Goal: Communication & Community: Answer question/provide support

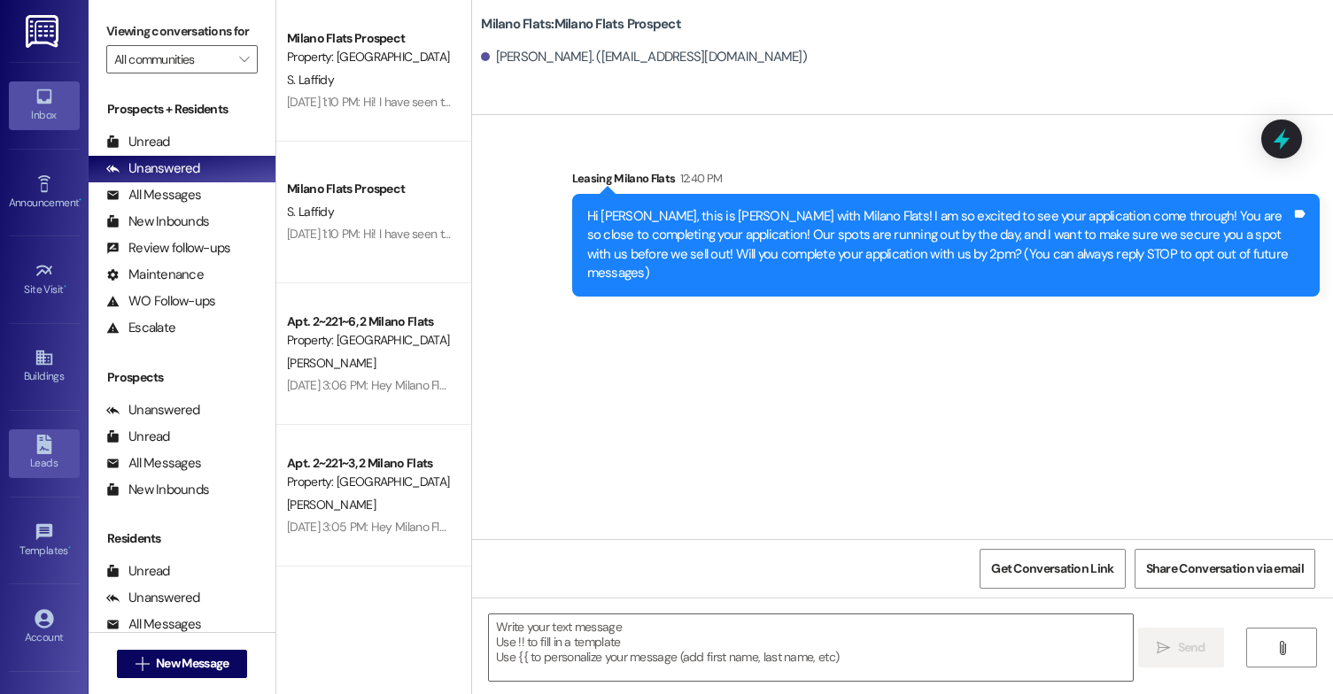
click at [42, 463] on div "Leads" at bounding box center [44, 463] width 89 height 18
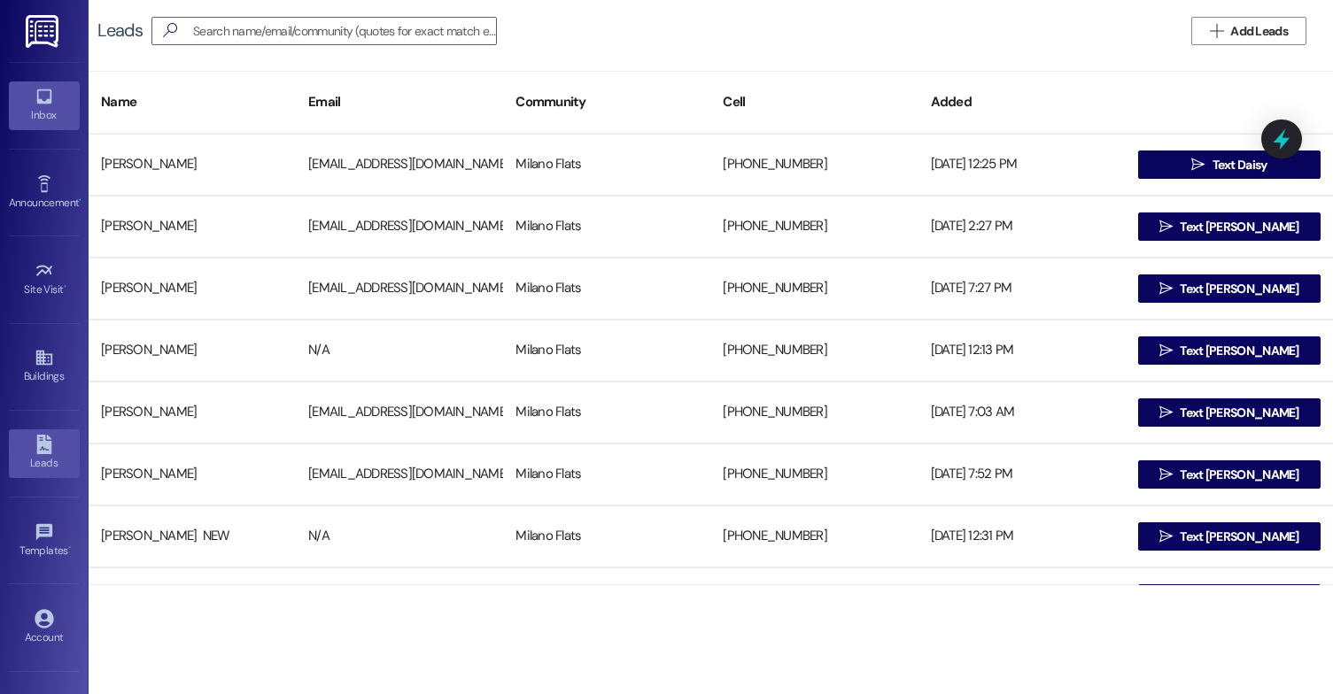
click at [47, 118] on div "Inbox" at bounding box center [44, 115] width 89 height 18
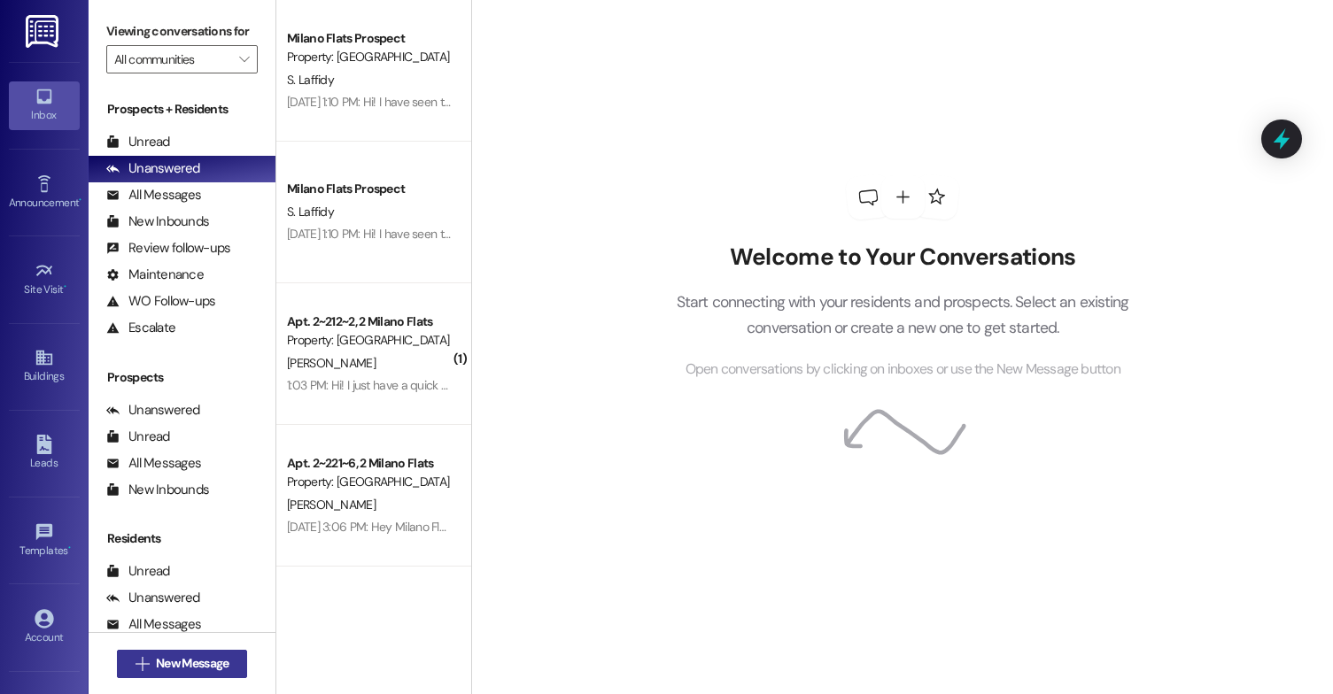
click at [185, 655] on span "New Message" at bounding box center [192, 664] width 73 height 19
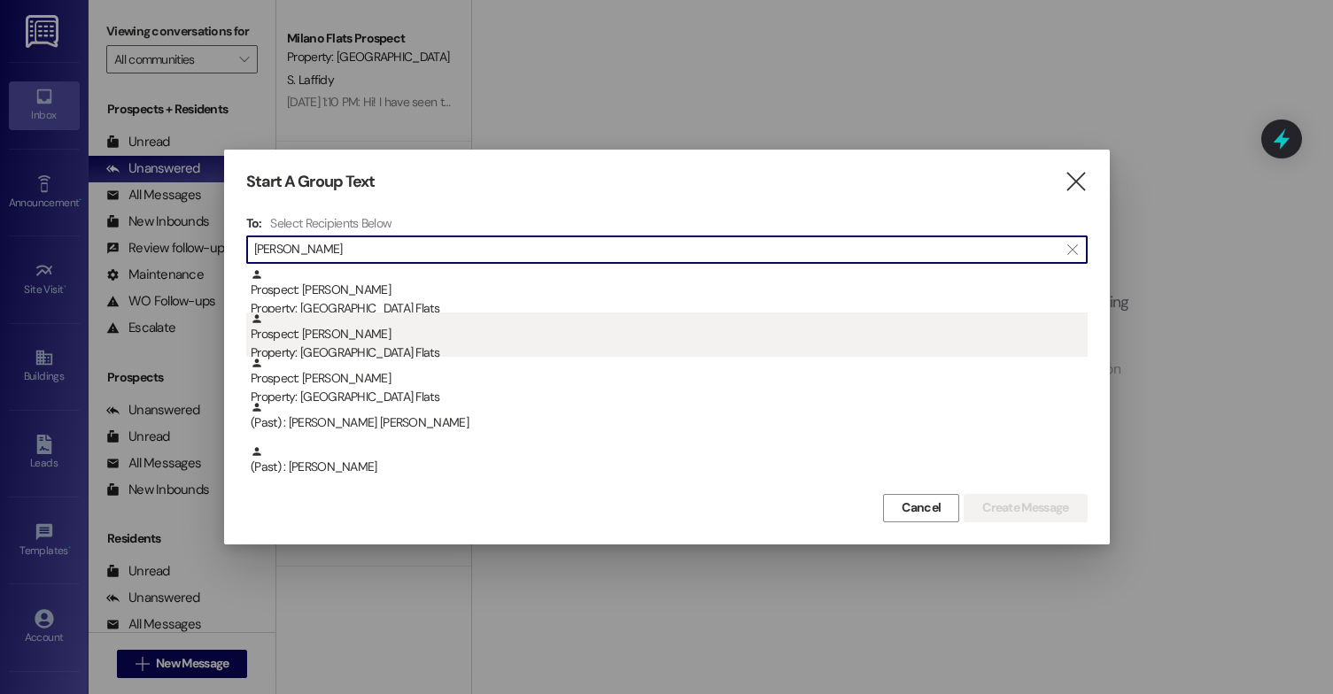
type input "[PERSON_NAME]"
click at [432, 353] on div "Property: [GEOGRAPHIC_DATA] Flats" at bounding box center [669, 353] width 837 height 19
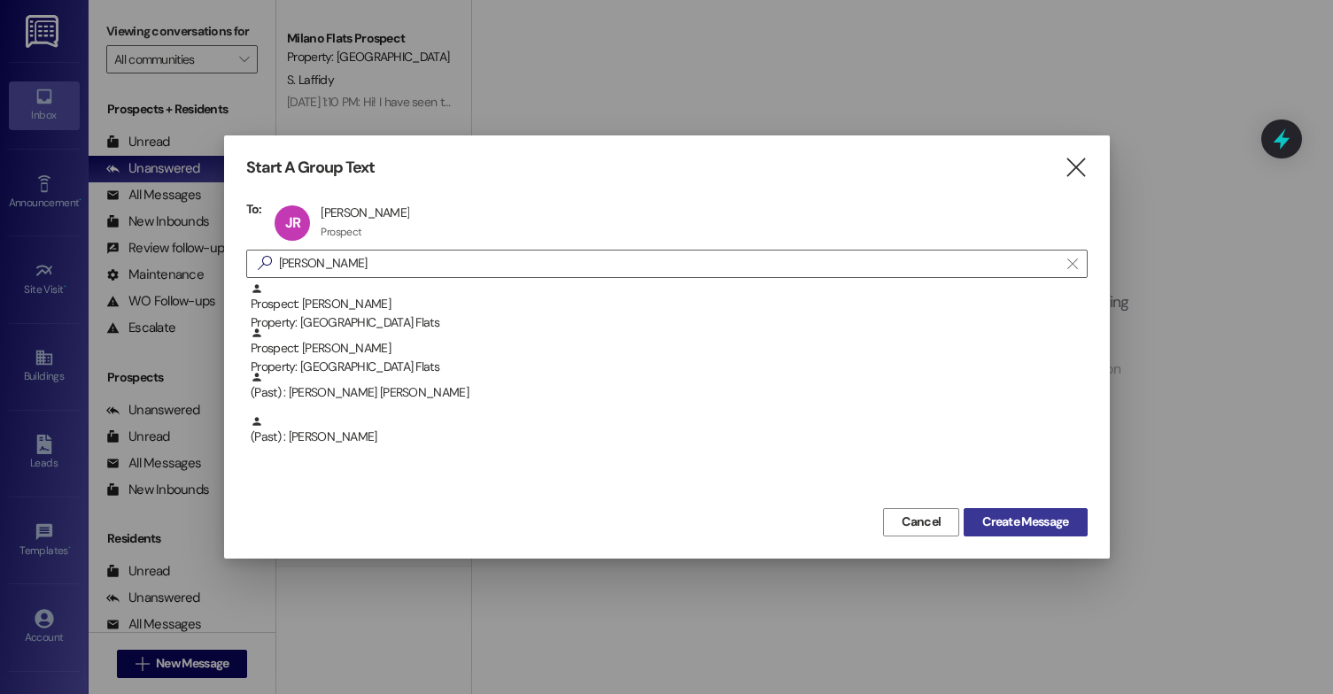
click at [1012, 524] on span "Create Message" at bounding box center [1025, 522] width 86 height 19
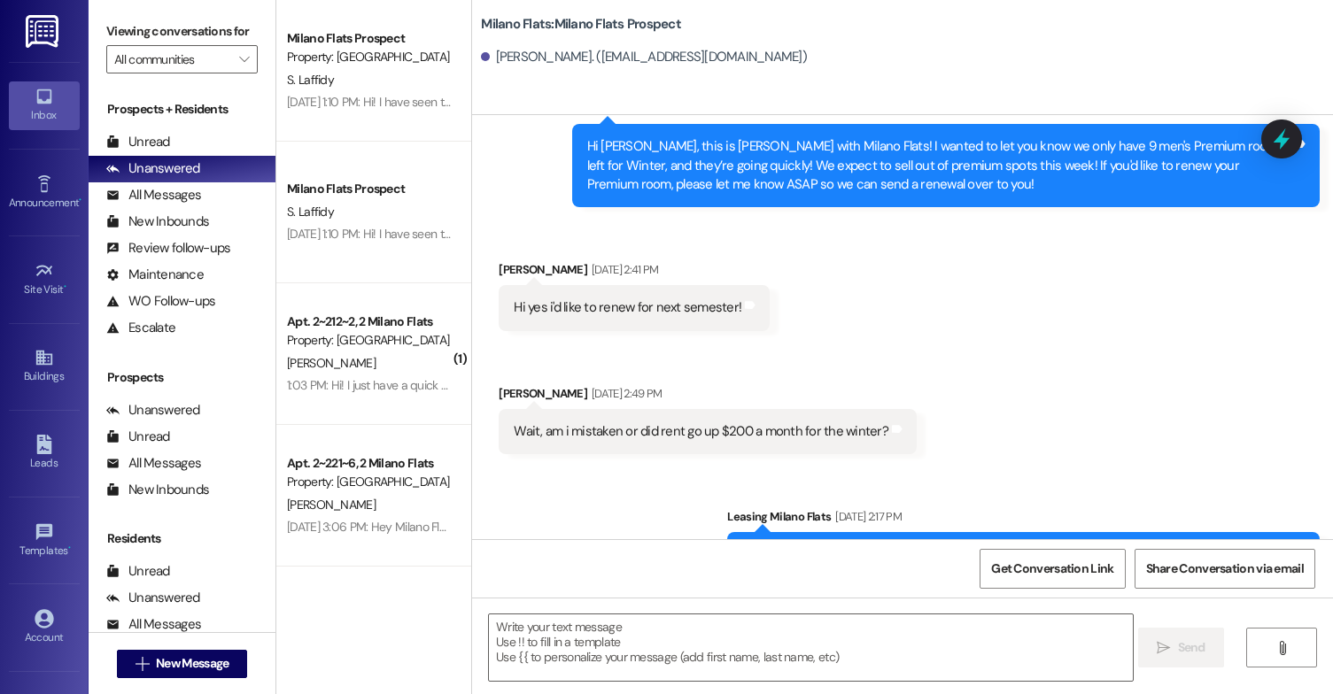
scroll to position [749, 0]
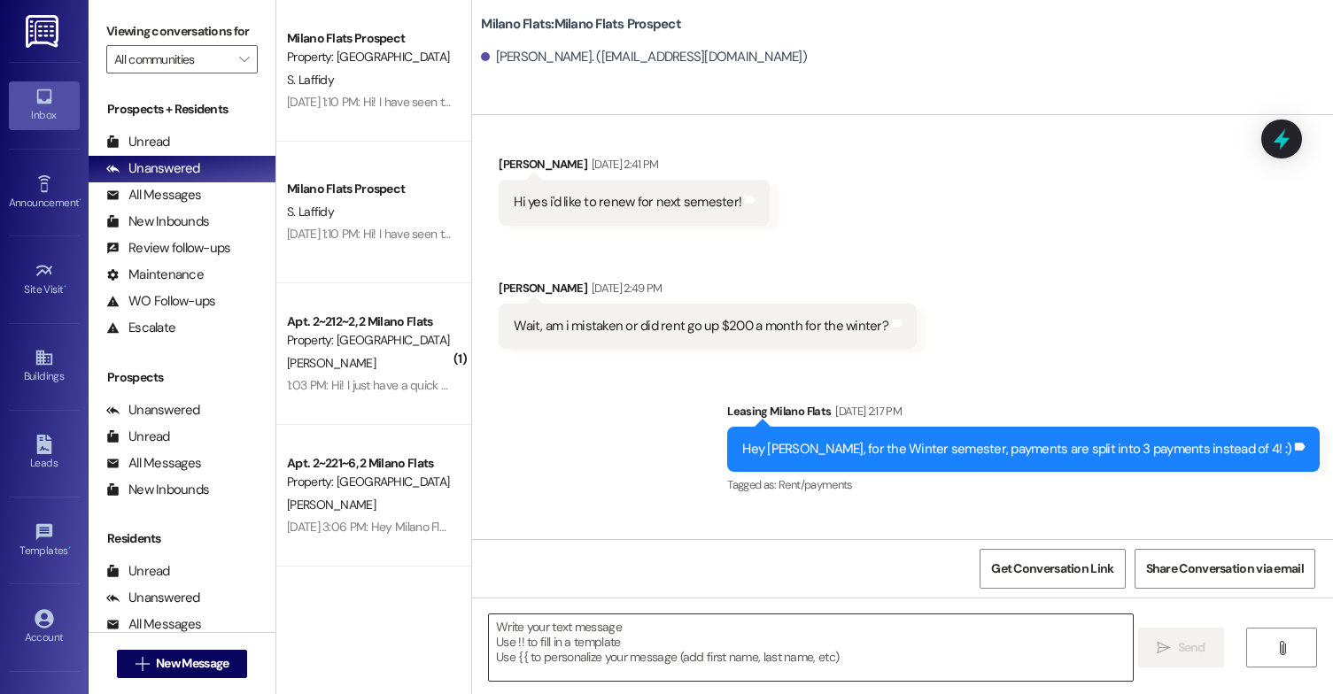
click at [642, 616] on textarea at bounding box center [811, 648] width 644 height 66
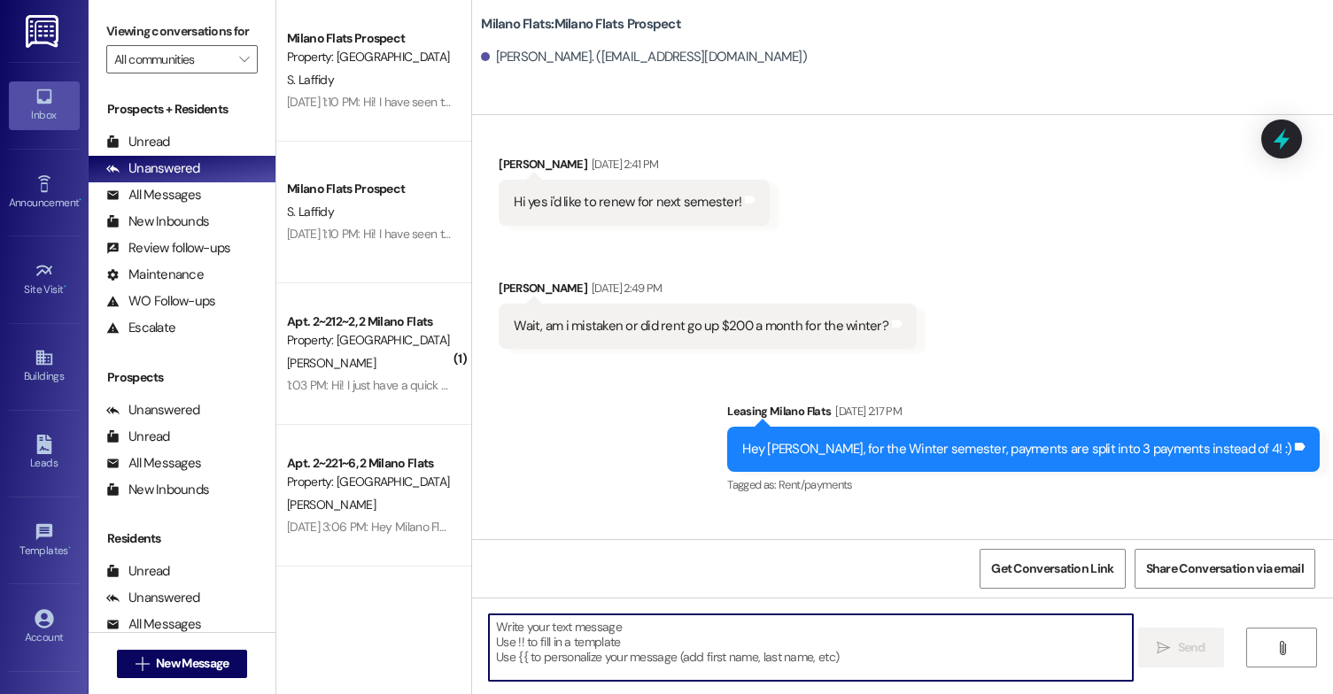
type textarea "e"
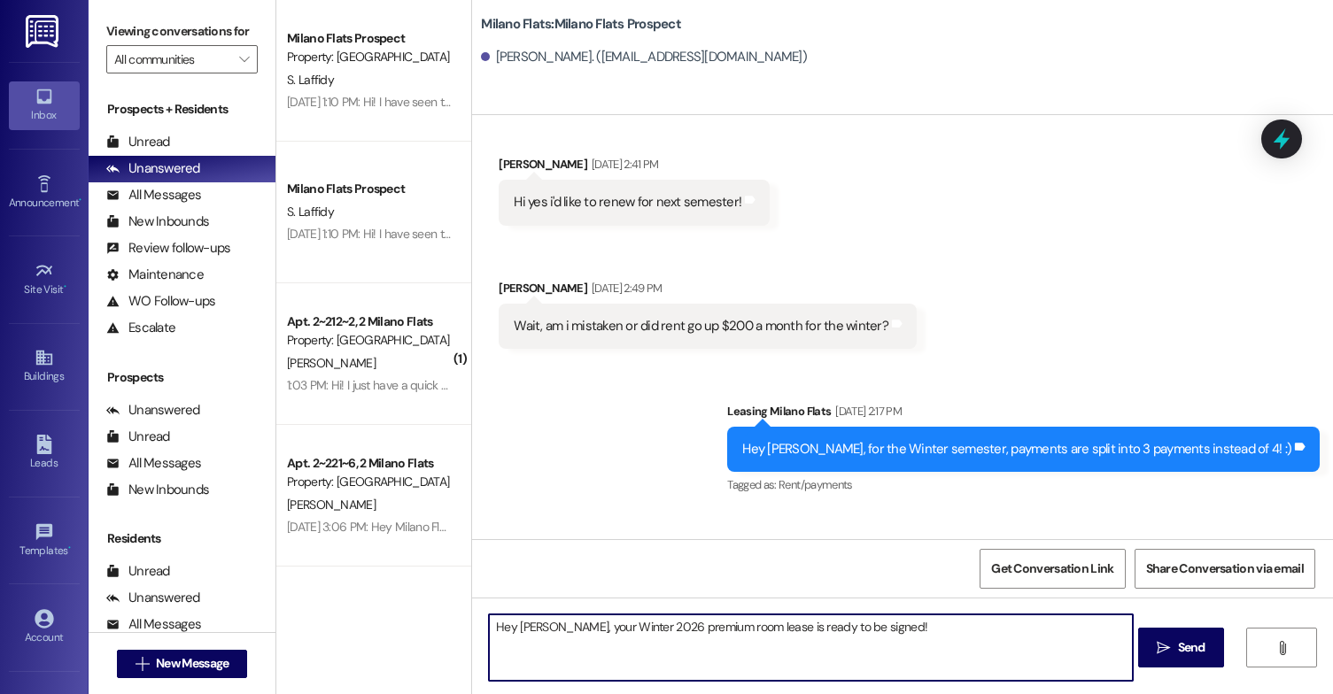
click at [920, 669] on textarea "Hey [PERSON_NAME], your Winter 2026 premium room lease is ready to be signed!" at bounding box center [811, 648] width 644 height 66
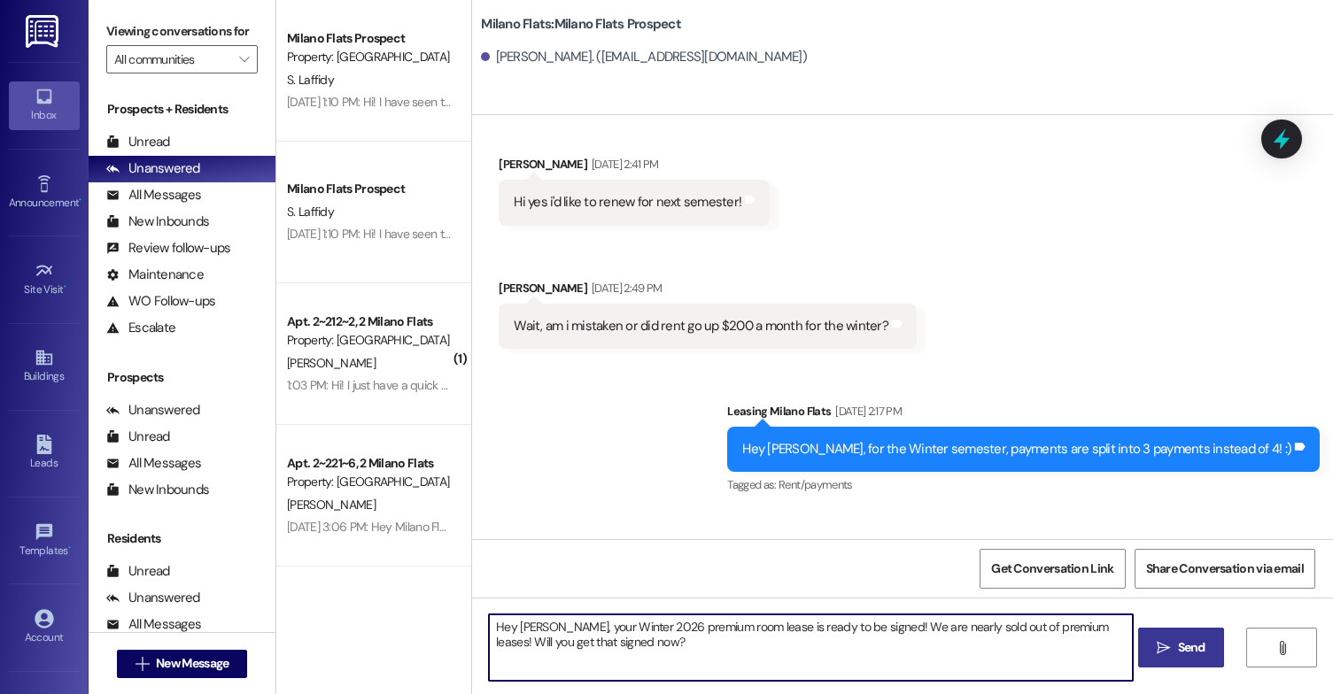
type textarea "Hey [PERSON_NAME], your Winter 2026 premium room lease is ready to be signed! W…"
click at [1168, 655] on span " Send" at bounding box center [1181, 648] width 56 height 19
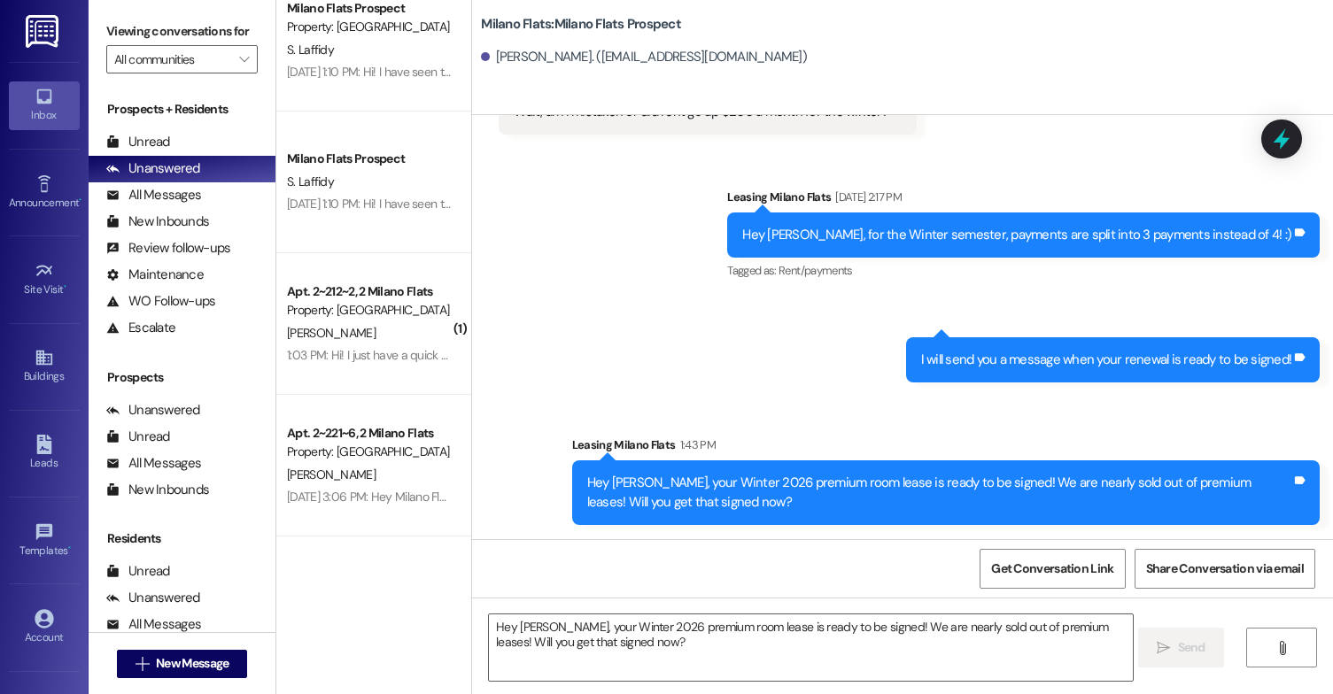
scroll to position [0, 0]
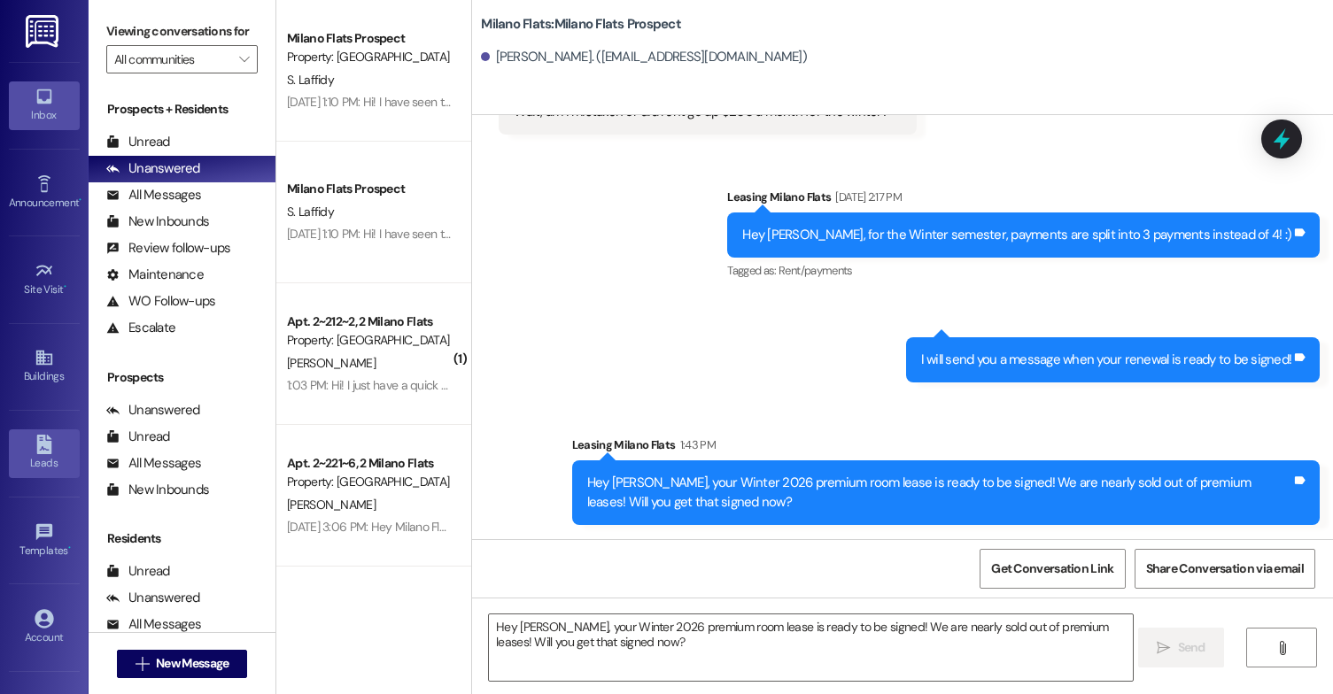
click at [38, 449] on icon at bounding box center [44, 444] width 19 height 19
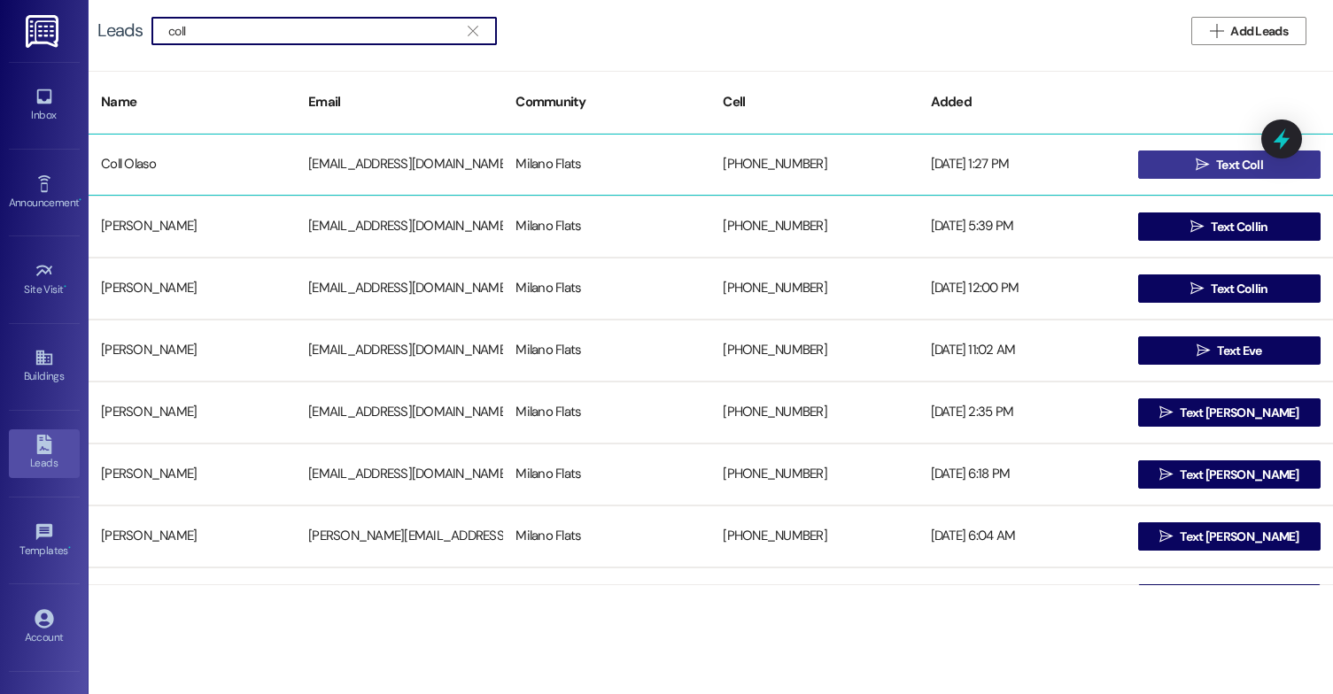
type input "coll"
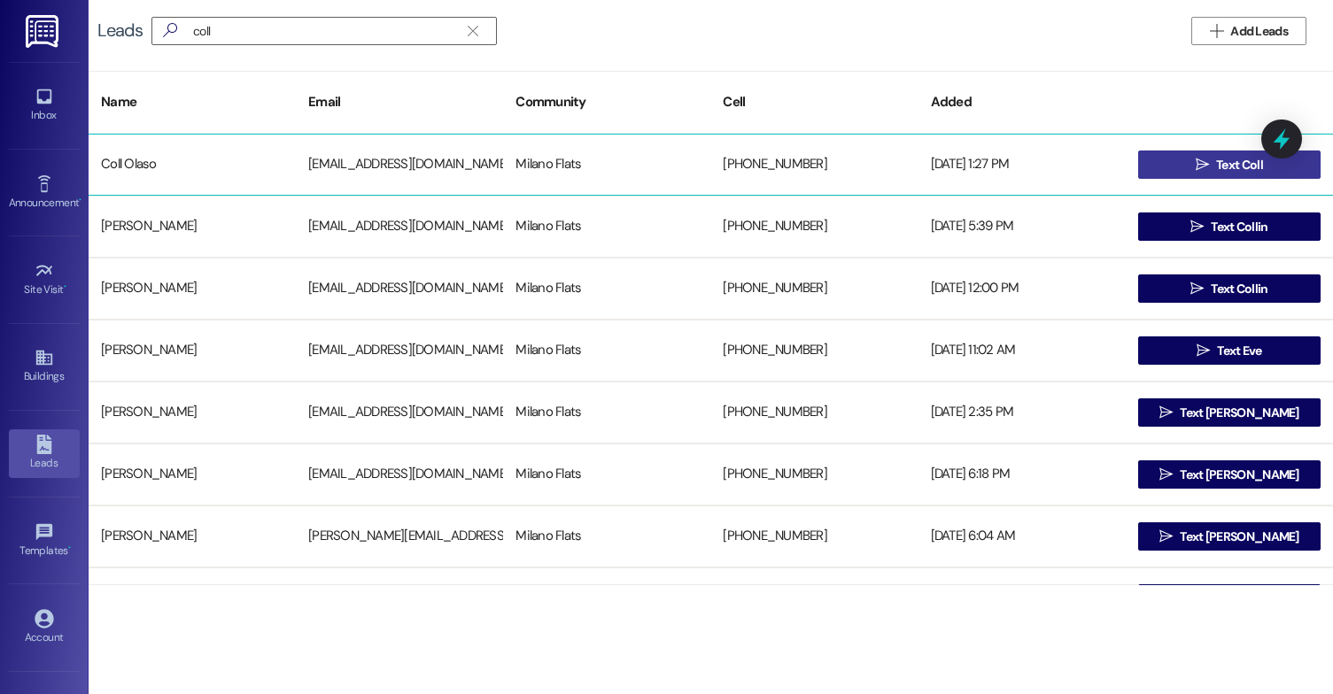
click at [1168, 161] on button " Text Coll" at bounding box center [1229, 165] width 182 height 28
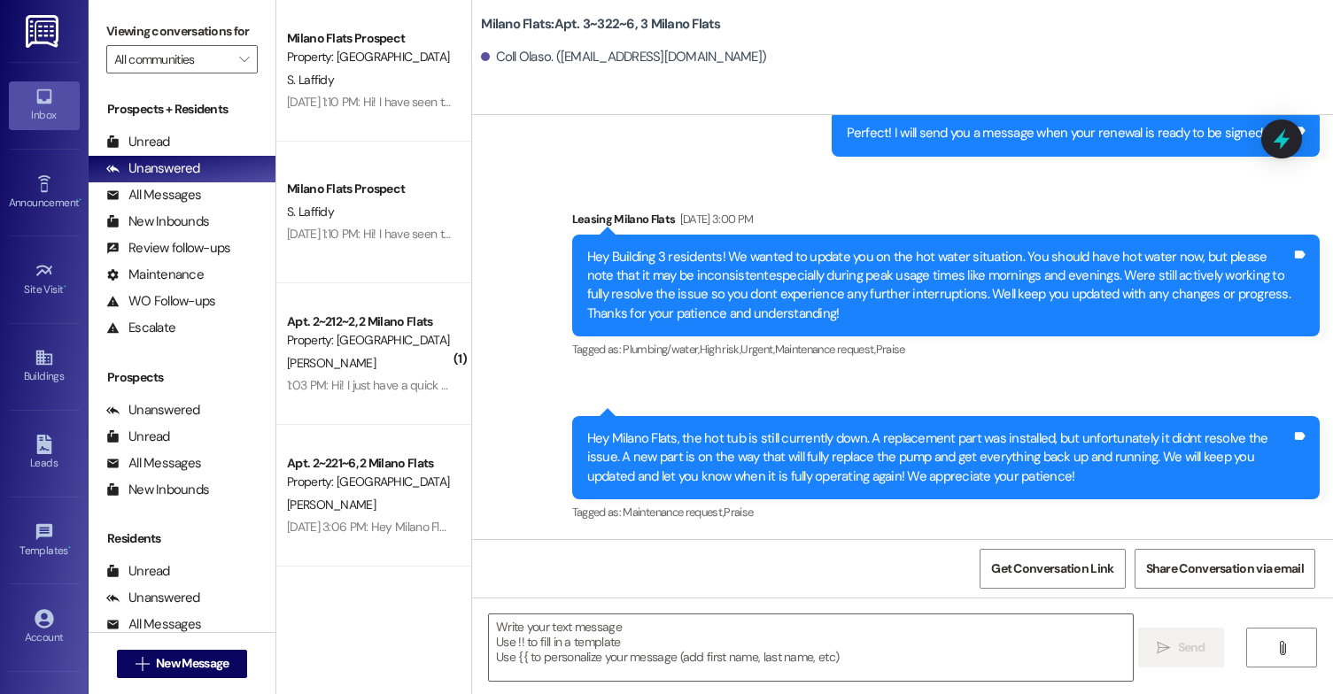
scroll to position [11975, 0]
click at [723, 652] on textarea at bounding box center [811, 648] width 644 height 66
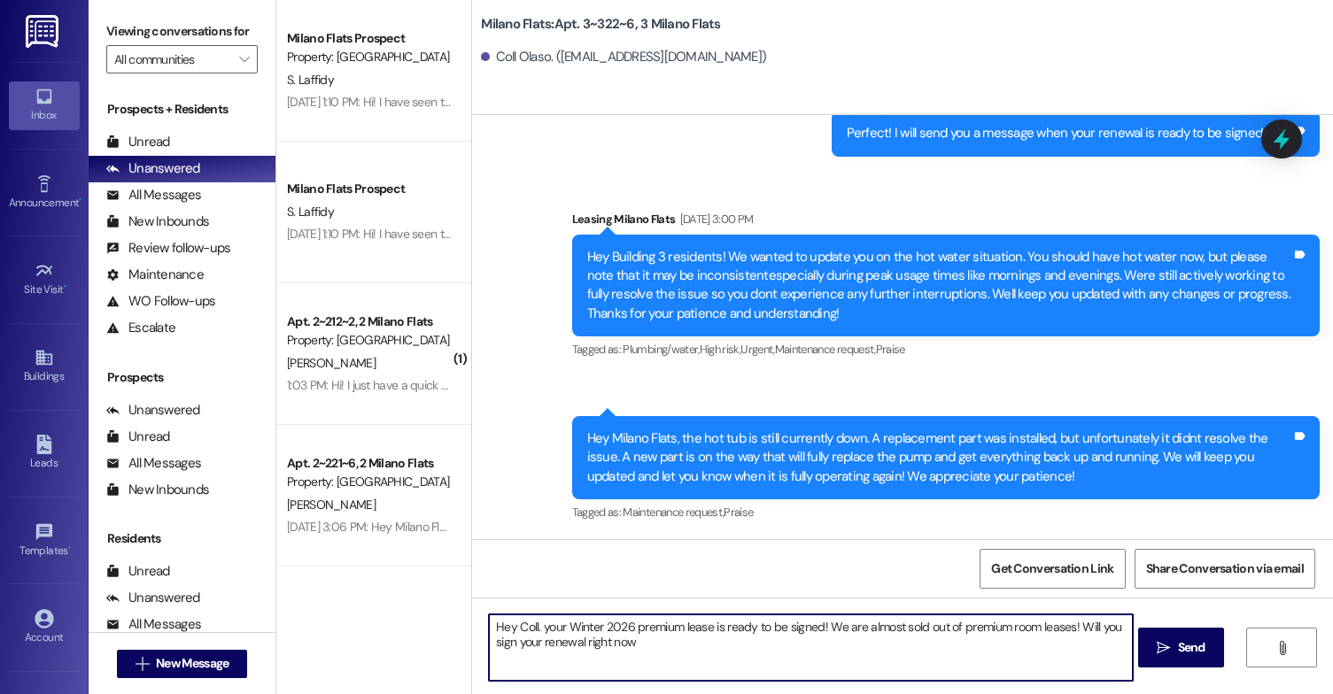
type textarea "Hey Coll. your Winter 2026 premium lease is ready to be signed! We are almost s…"
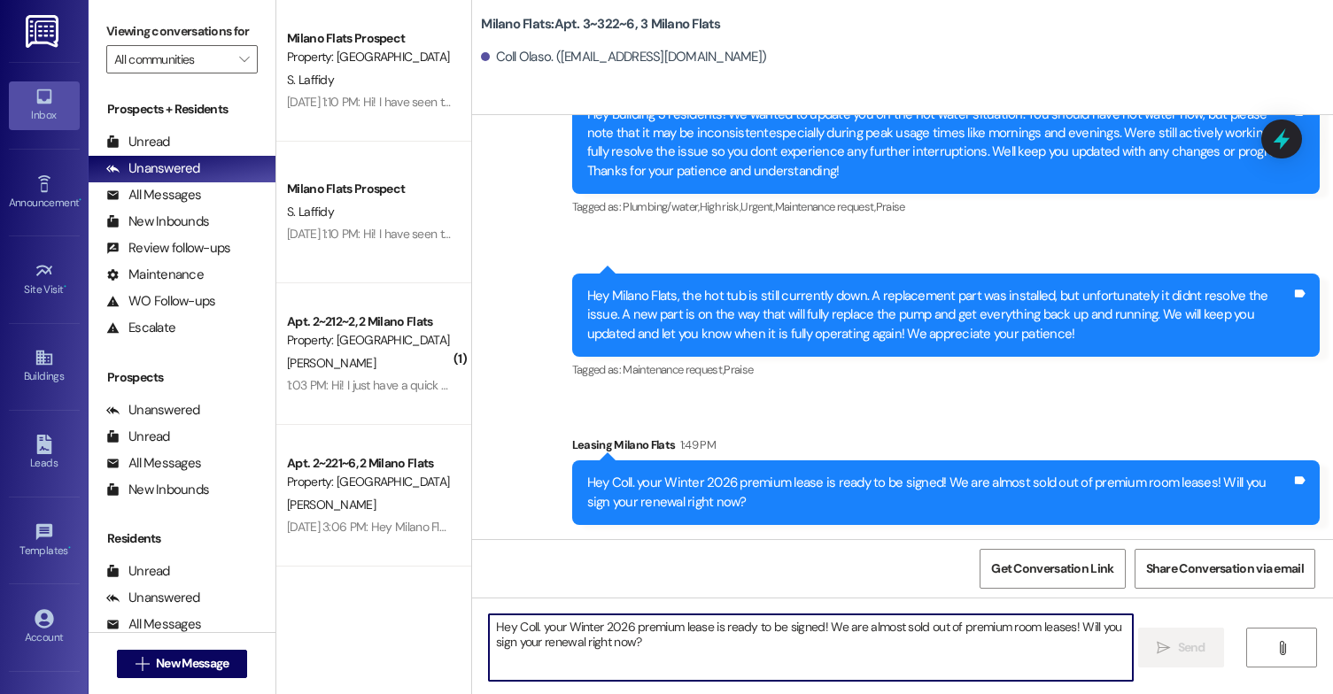
scroll to position [12117, 0]
click at [702, 645] on textarea "Hey Coll. your Winter 2026 premium lease is ready to be signed! We are almost s…" at bounding box center [811, 648] width 644 height 66
click at [689, 683] on div "Hey Coll. your Winter 2026 premium lease is ready to be signed! We are almost s…" at bounding box center [902, 664] width 861 height 133
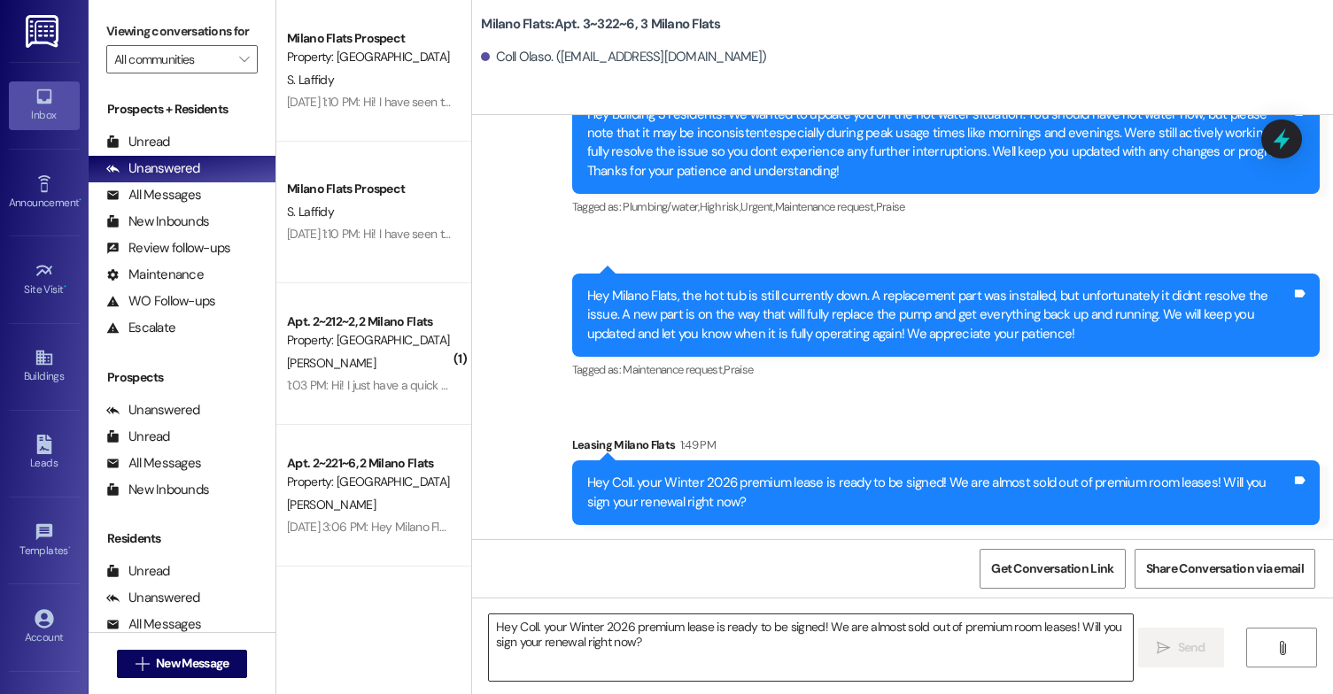
click at [715, 654] on textarea "Hey Coll. your Winter 2026 premium lease is ready to be signed! We are almost s…" at bounding box center [811, 648] width 644 height 66
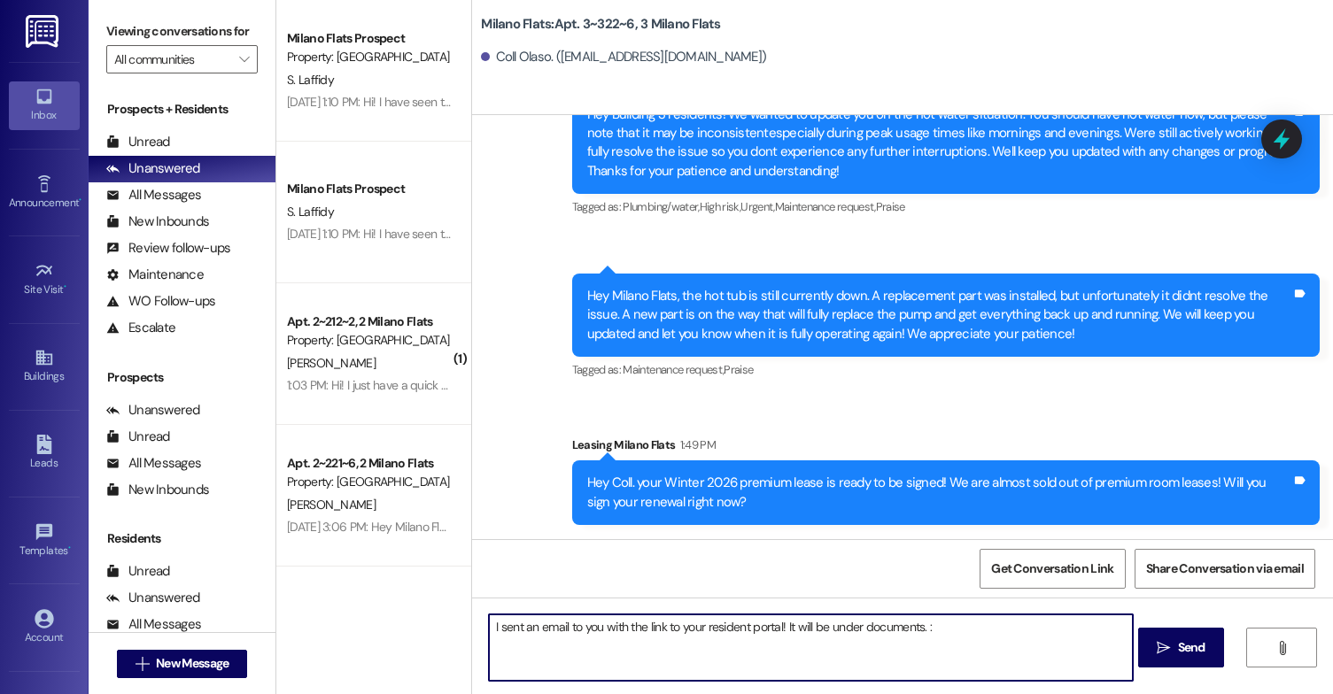
type textarea "I sent an email to you with the link to your resident portal! It will be under …"
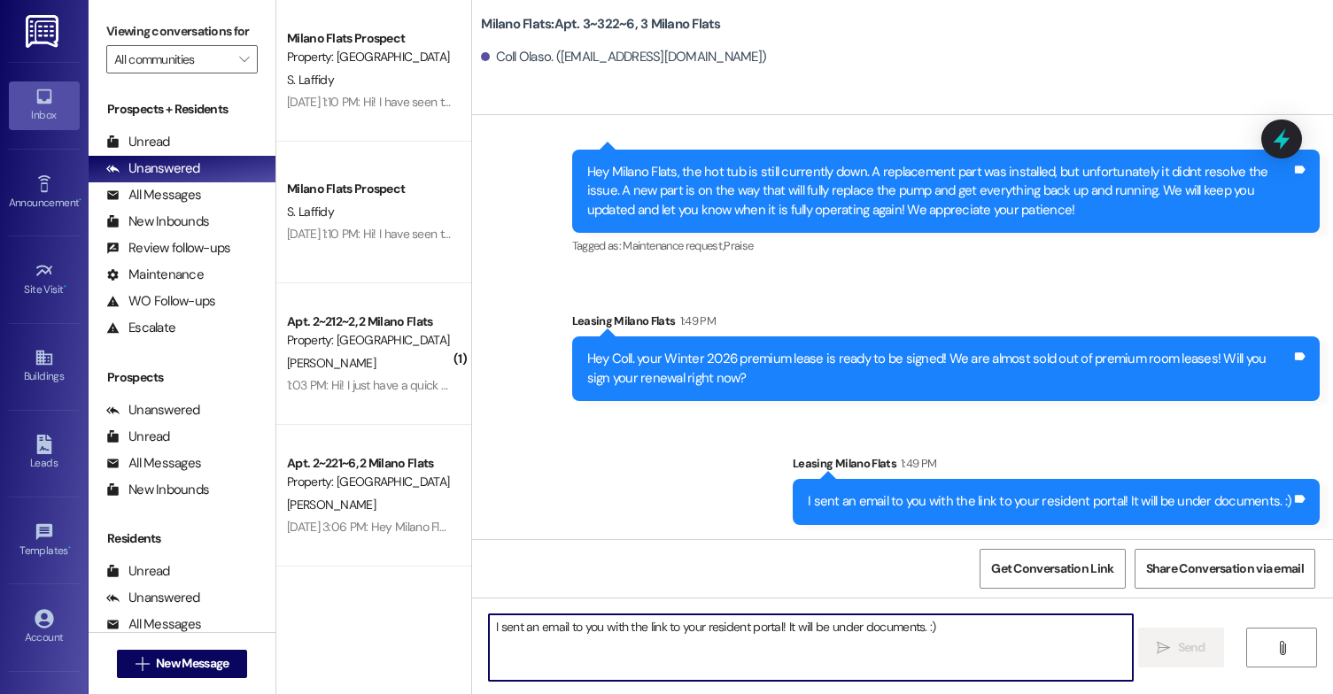
scroll to position [12241, 0]
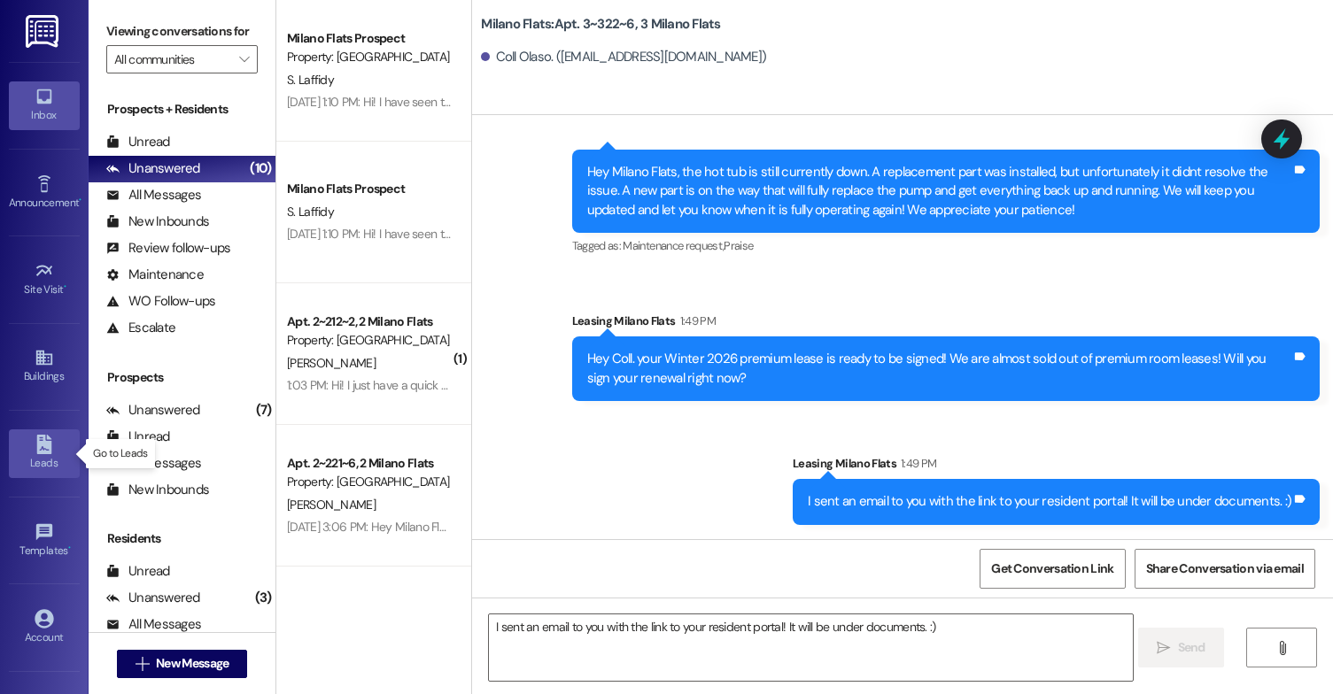
click at [36, 438] on icon at bounding box center [43, 444] width 15 height 19
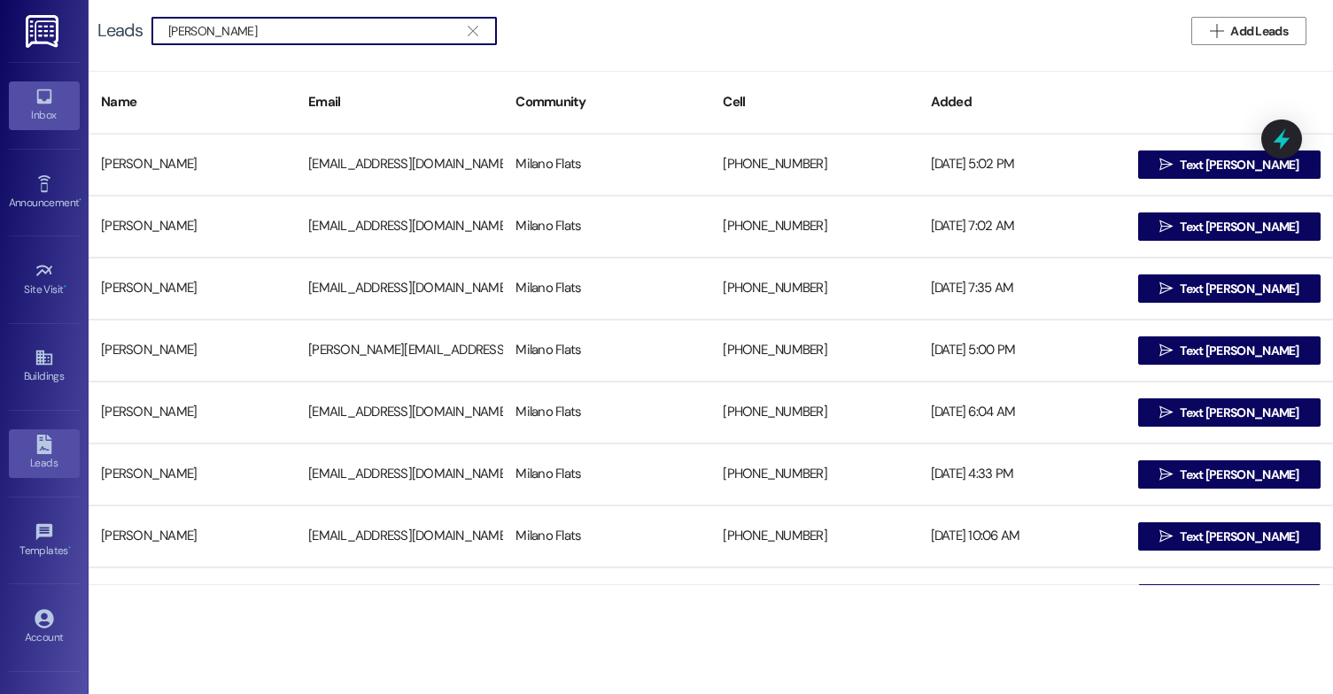
type input "[PERSON_NAME]"
click at [59, 101] on link "Inbox" at bounding box center [44, 105] width 71 height 48
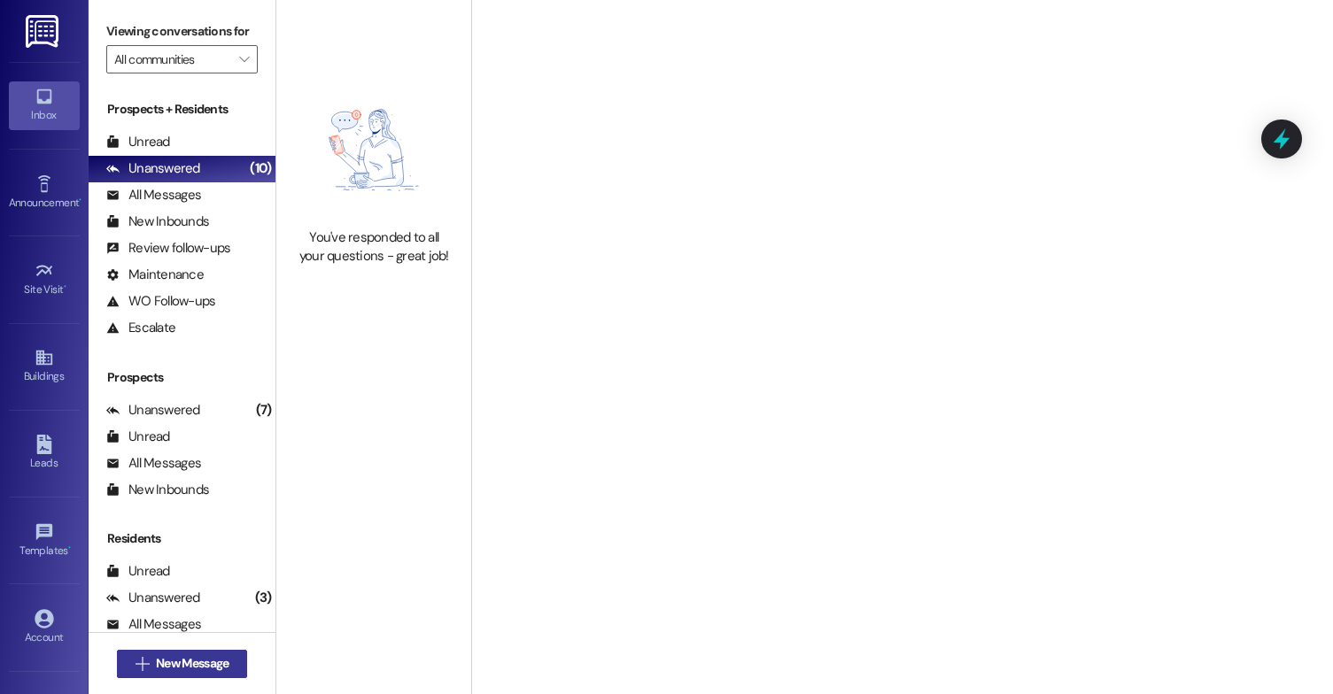
click at [178, 663] on span "New Message" at bounding box center [192, 664] width 73 height 19
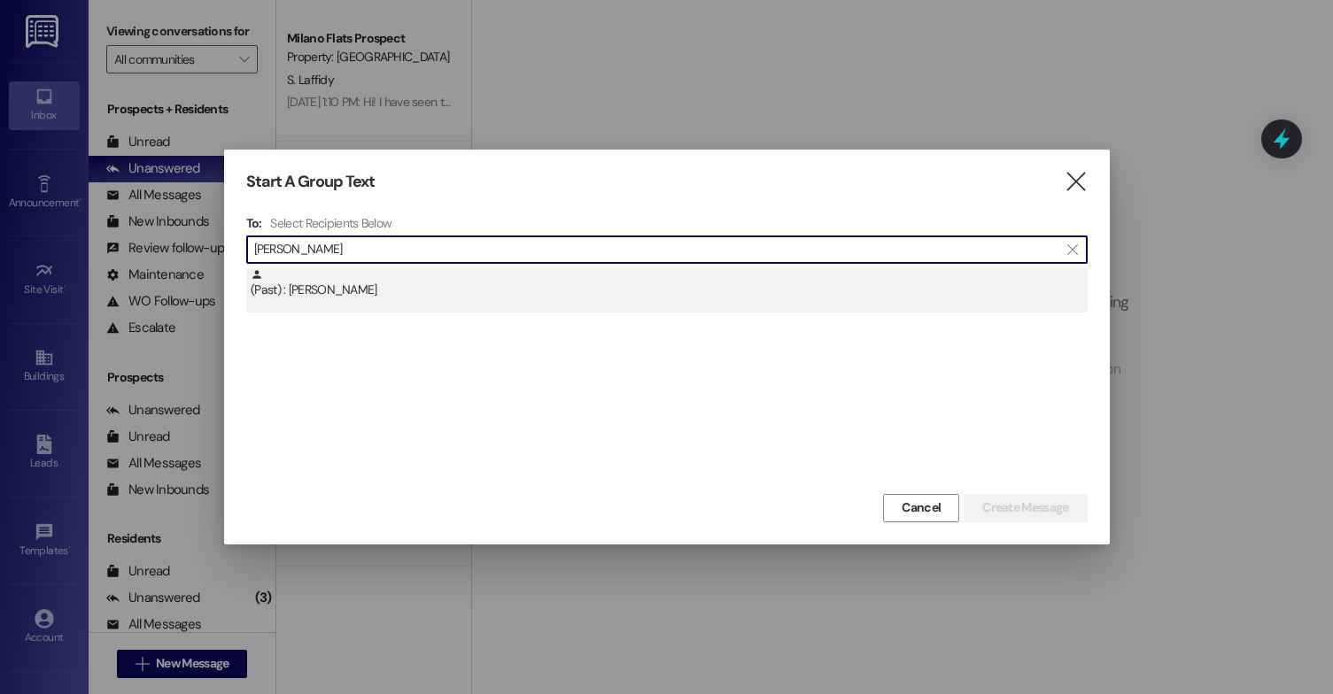
type input "[PERSON_NAME]"
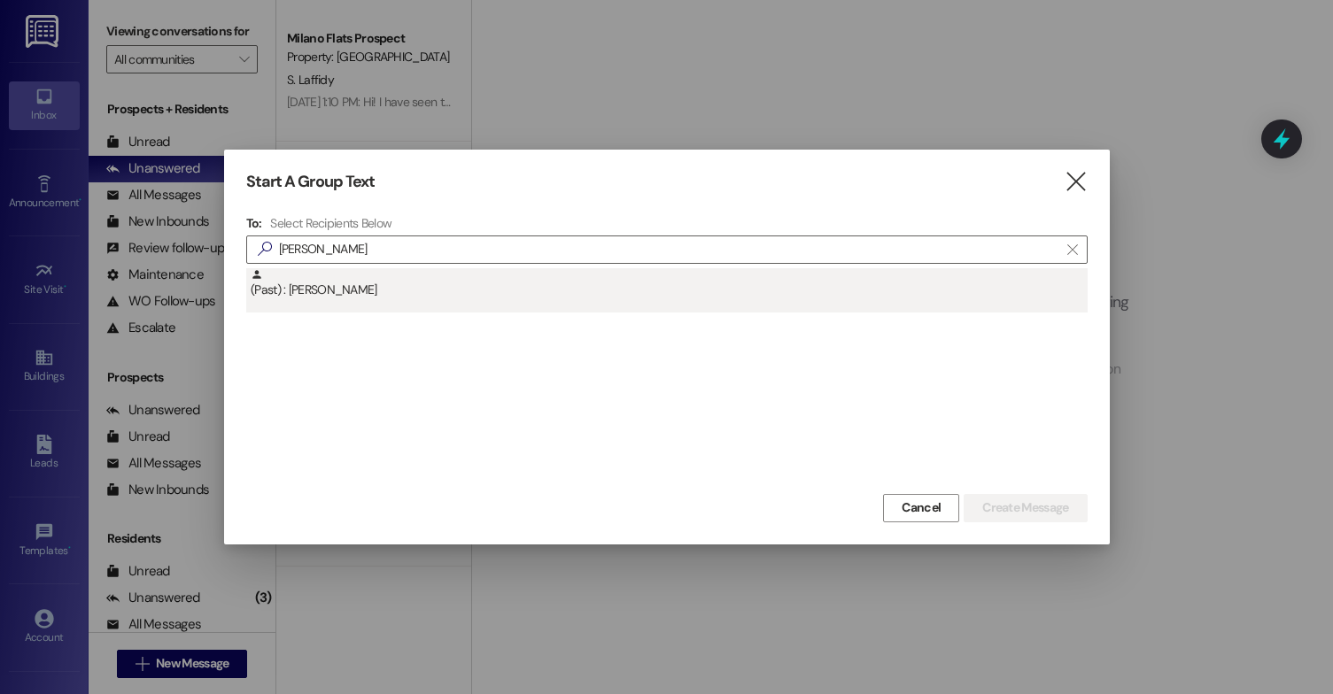
click at [497, 295] on div "(Past) : [PERSON_NAME]" at bounding box center [669, 283] width 837 height 31
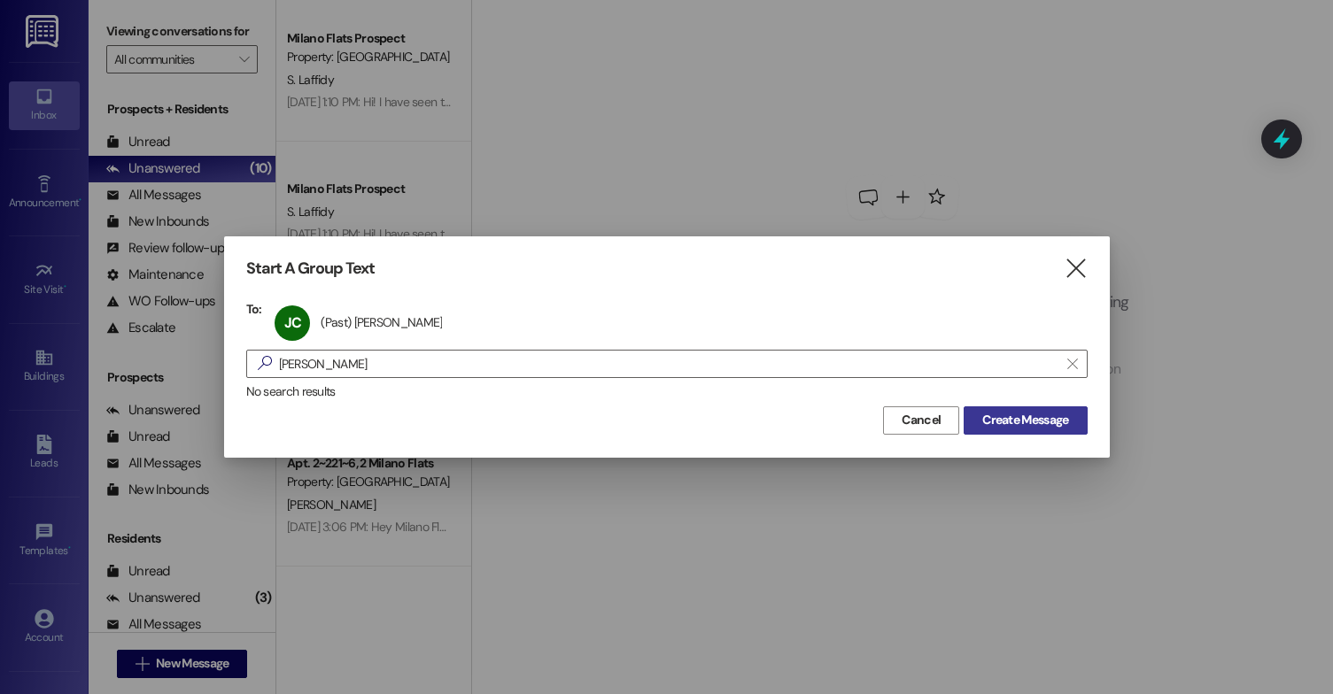
click at [1031, 425] on span "Create Message" at bounding box center [1025, 420] width 86 height 19
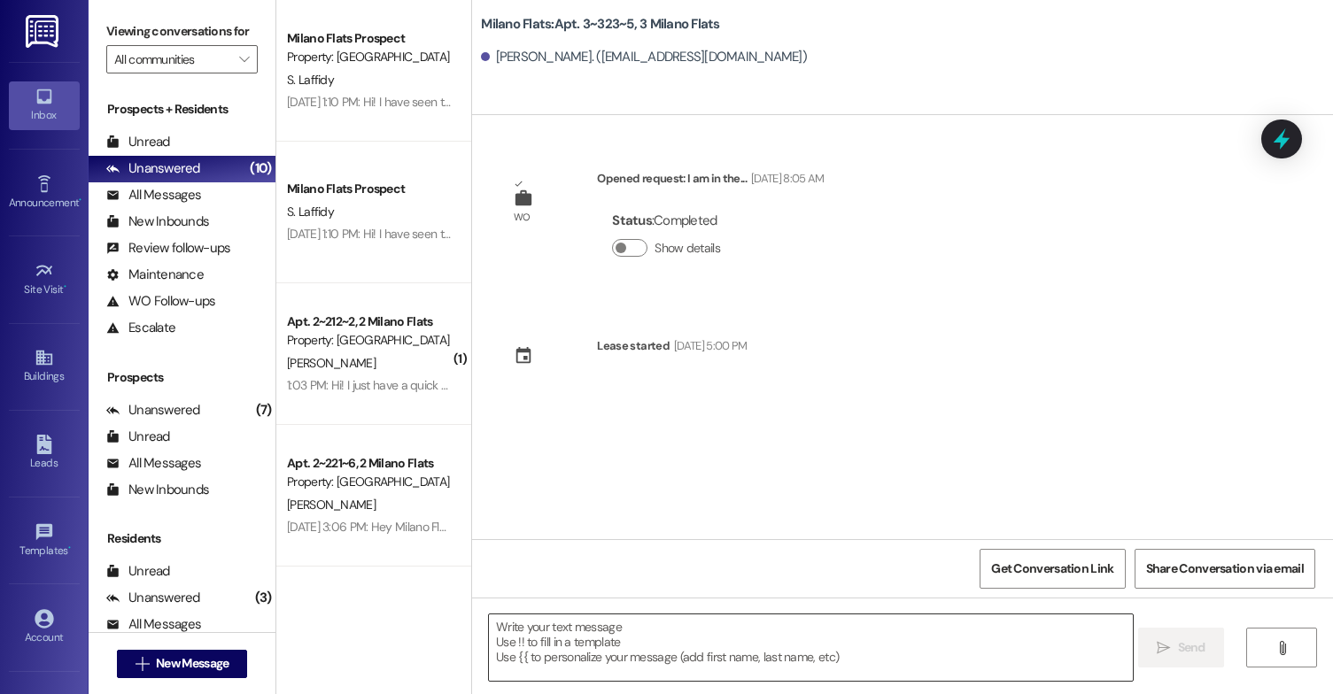
click at [704, 657] on textarea at bounding box center [811, 648] width 644 height 66
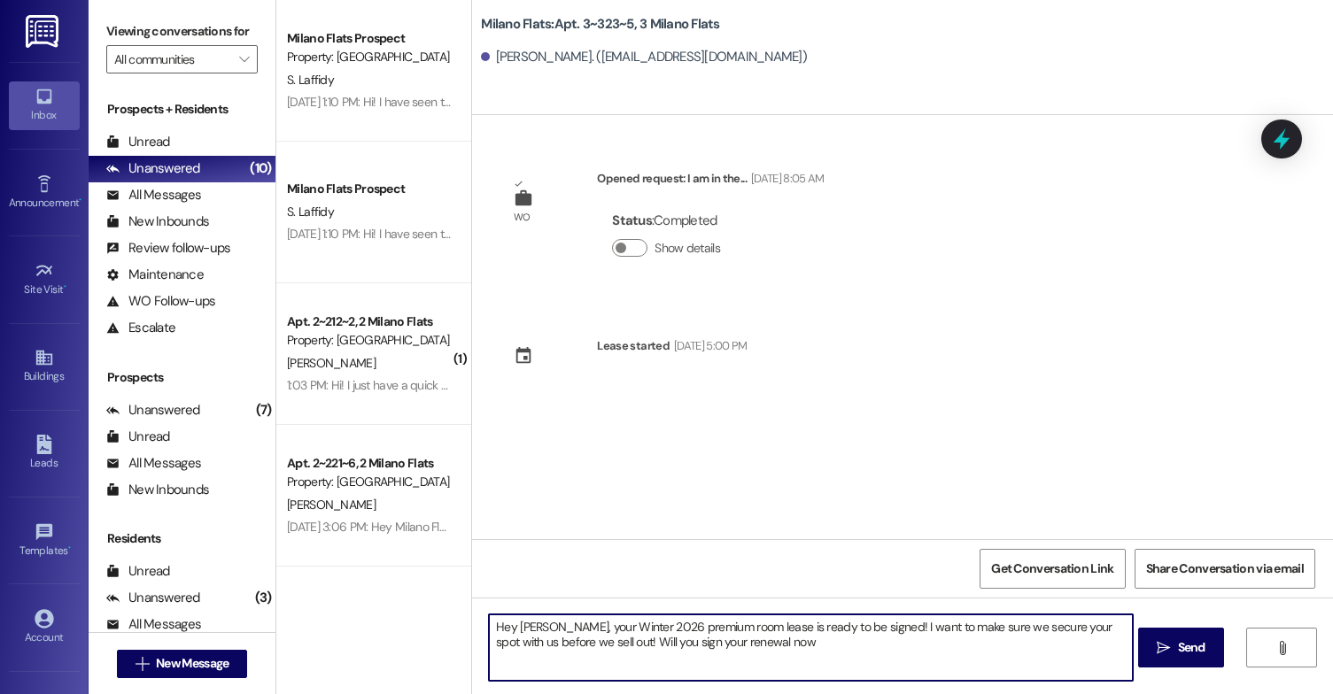
type textarea "Hey [PERSON_NAME], your Winter 2026 premium room lease is ready to be signed! I…"
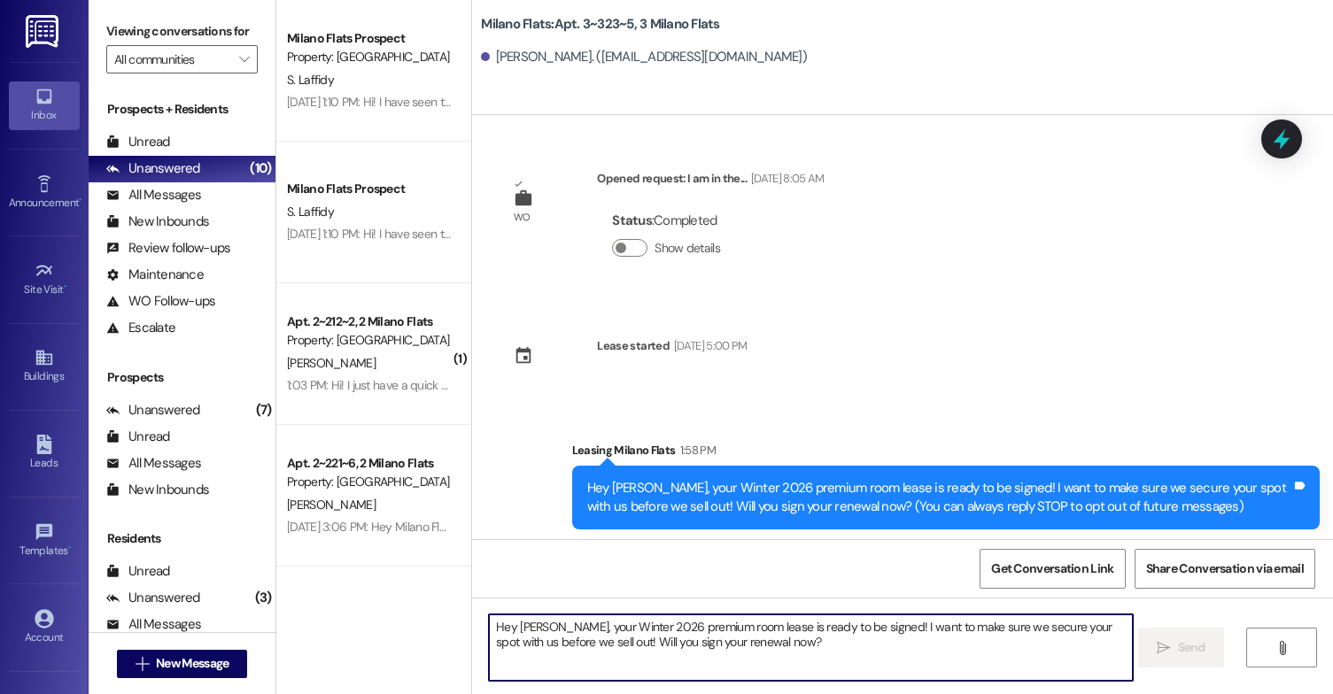
scroll to position [4, 0]
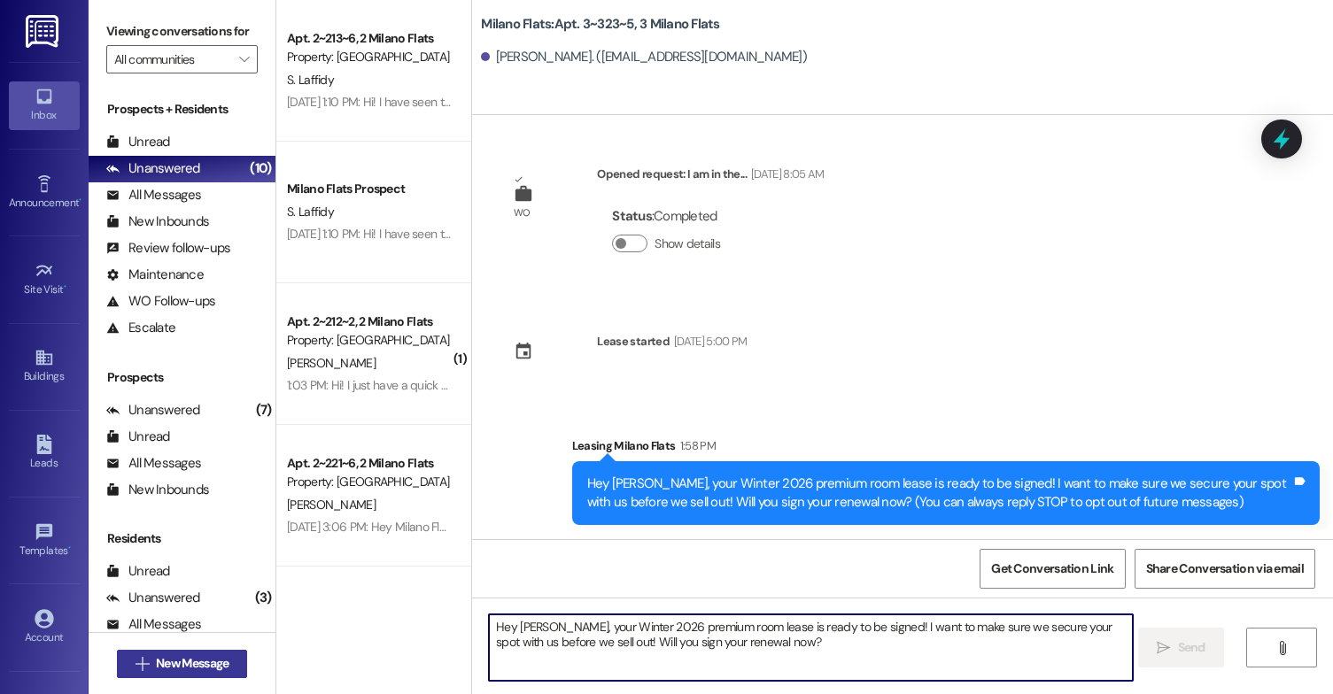
click at [175, 654] on button " New Message" at bounding box center [182, 664] width 131 height 28
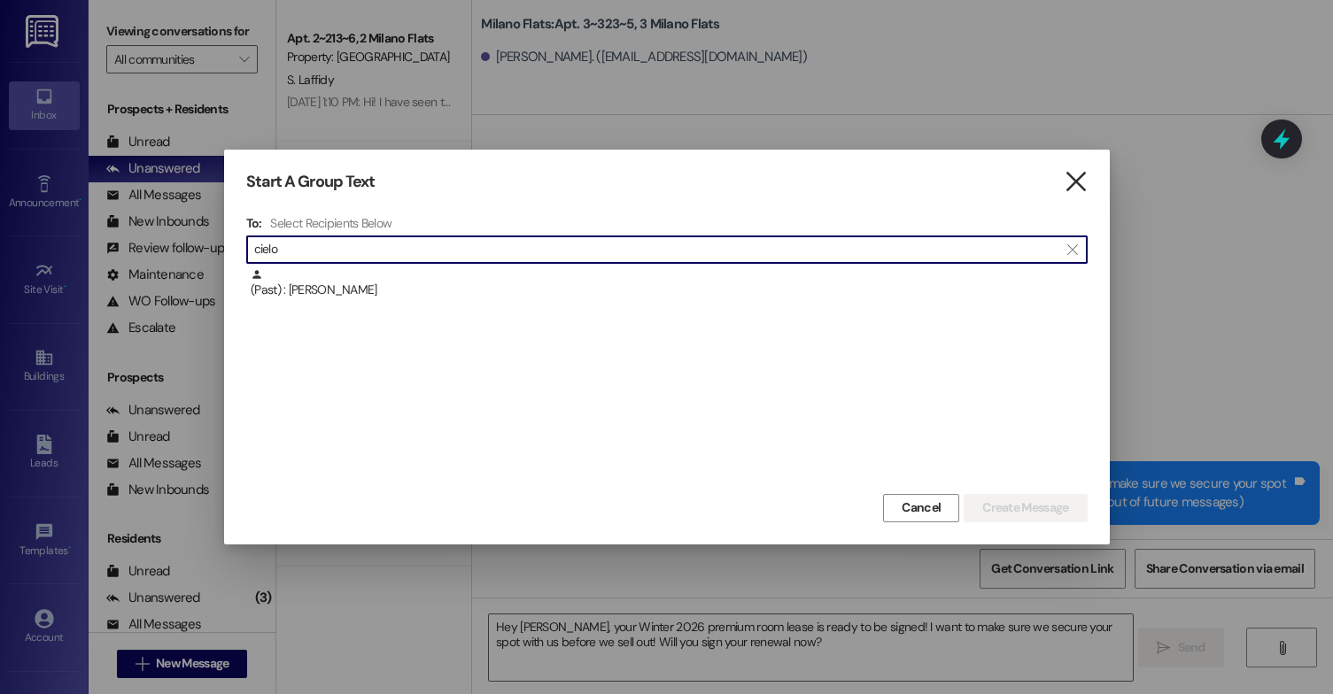
type input "cielo"
click at [1075, 173] on icon "" at bounding box center [1076, 182] width 24 height 19
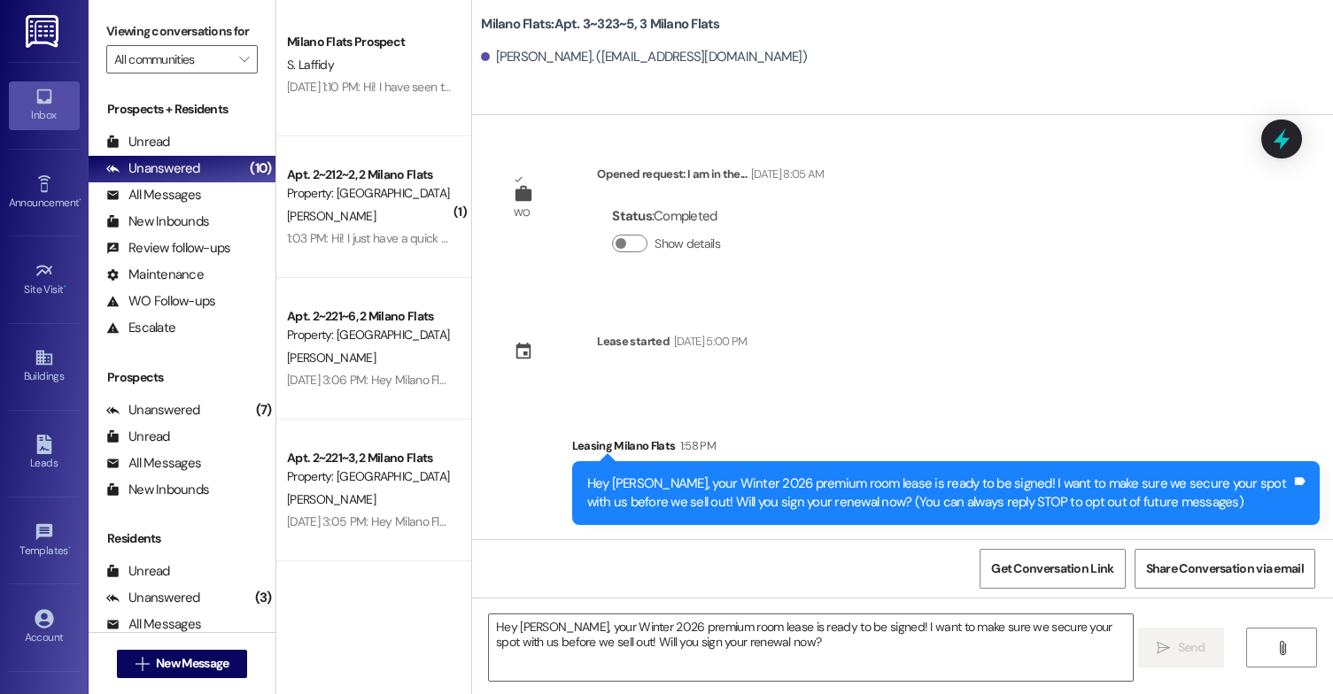
scroll to position [0, 0]
